Goal: Task Accomplishment & Management: Manage account settings

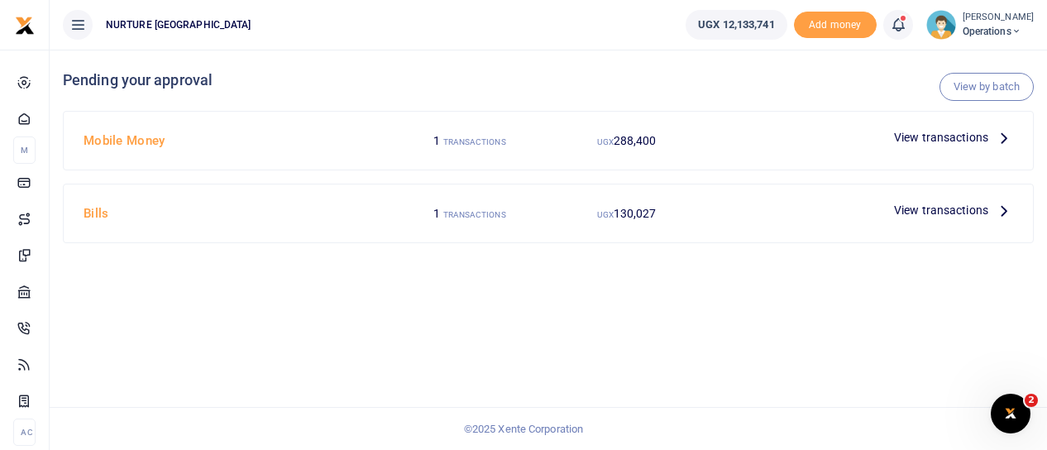
click at [906, 133] on span "View transactions" at bounding box center [941, 137] width 94 height 18
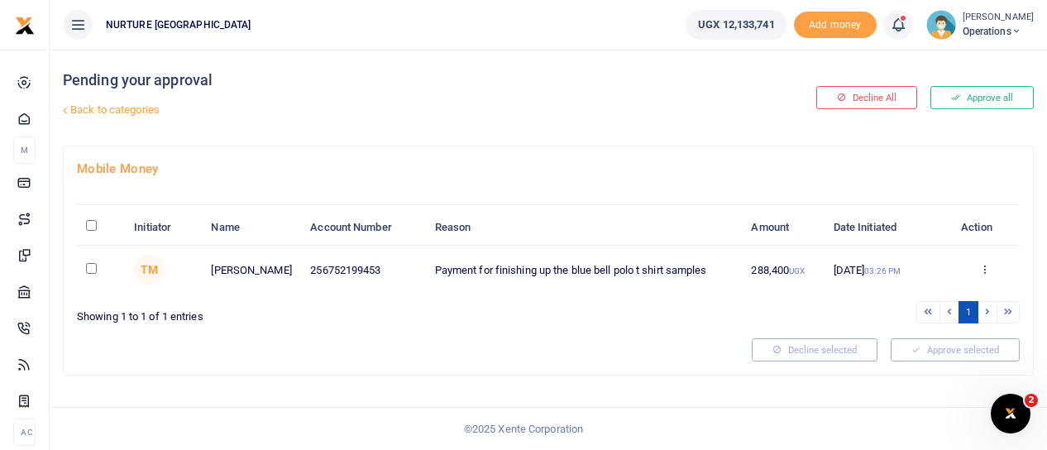
click at [88, 226] on input "\a \a : activate to sort column descending" at bounding box center [91, 225] width 11 height 11
checkbox input "true"
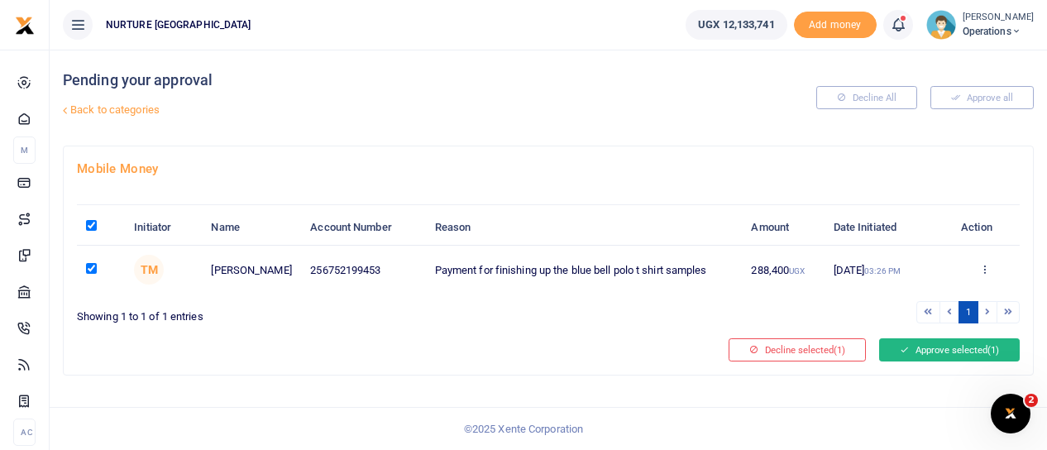
click at [959, 342] on button "Approve selected (1)" at bounding box center [949, 349] width 141 height 23
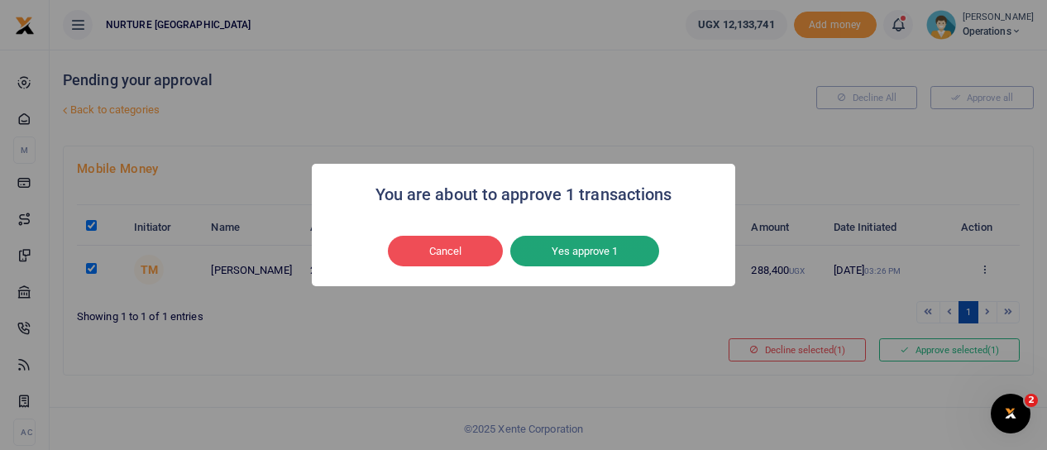
click at [603, 241] on button "Yes approve 1" at bounding box center [584, 251] width 149 height 31
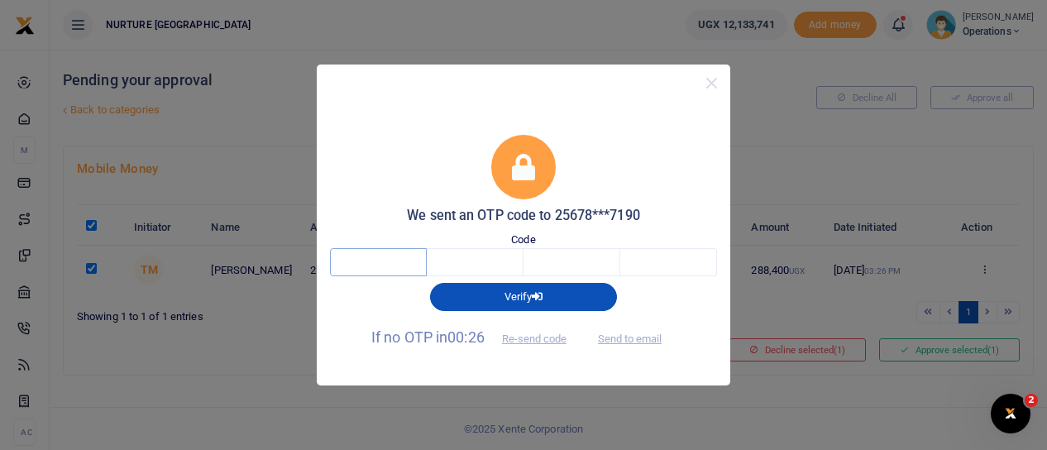
click at [346, 261] on input "text" at bounding box center [378, 262] width 97 height 28
type input "8"
type input "2"
type input "6"
type input "5"
